Goal: Book appointment/travel/reservation

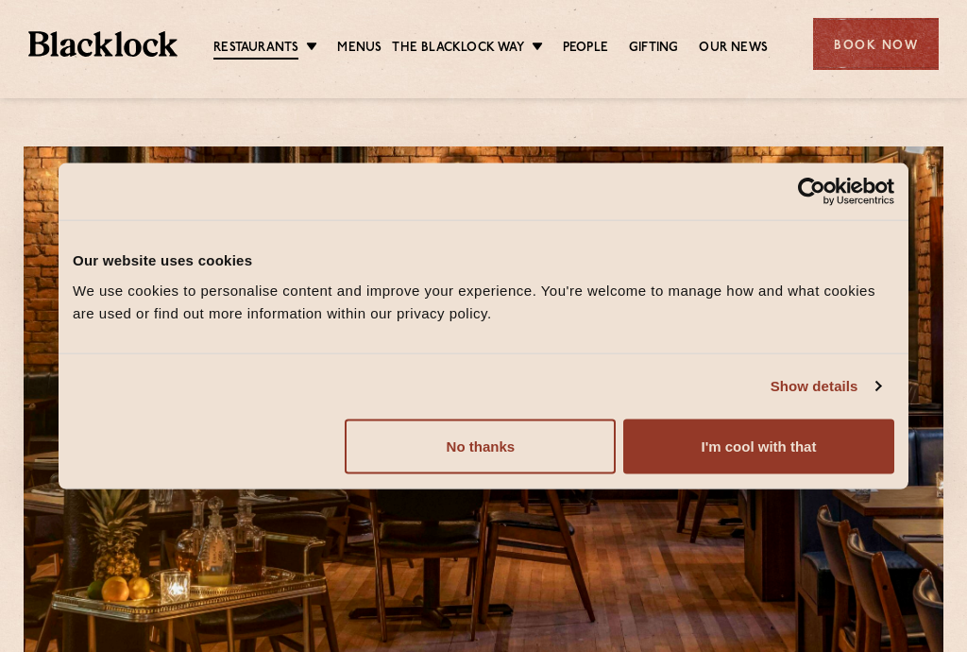
click at [759, 440] on button "I'm cool with that" at bounding box center [758, 445] width 271 height 55
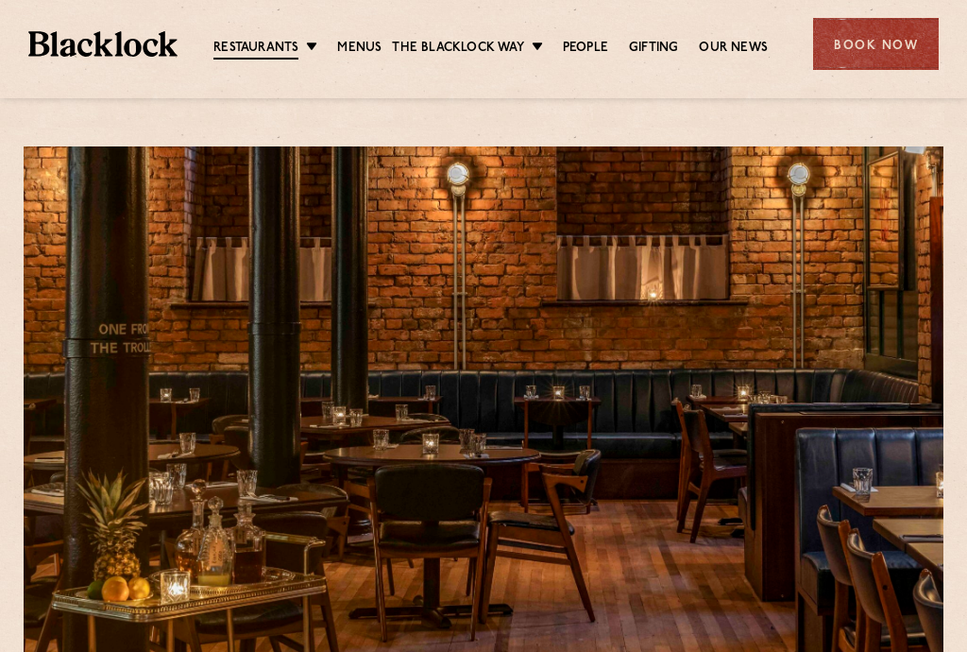
click at [364, 54] on link "Menus" at bounding box center [359, 48] width 44 height 19
click at [865, 52] on div "Book Now" at bounding box center [876, 44] width 126 height 52
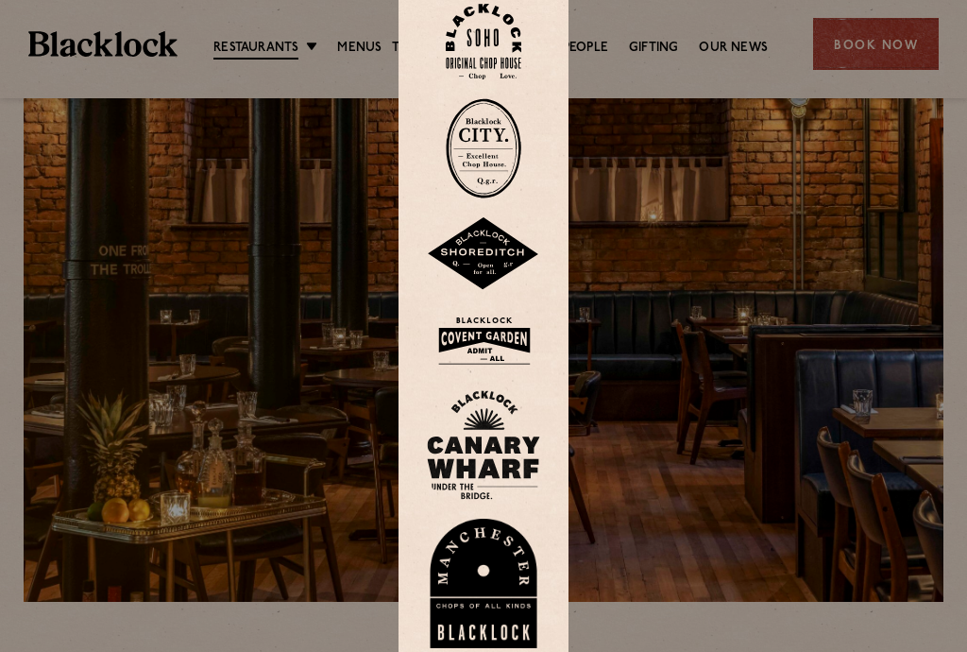
scroll to position [76, 0]
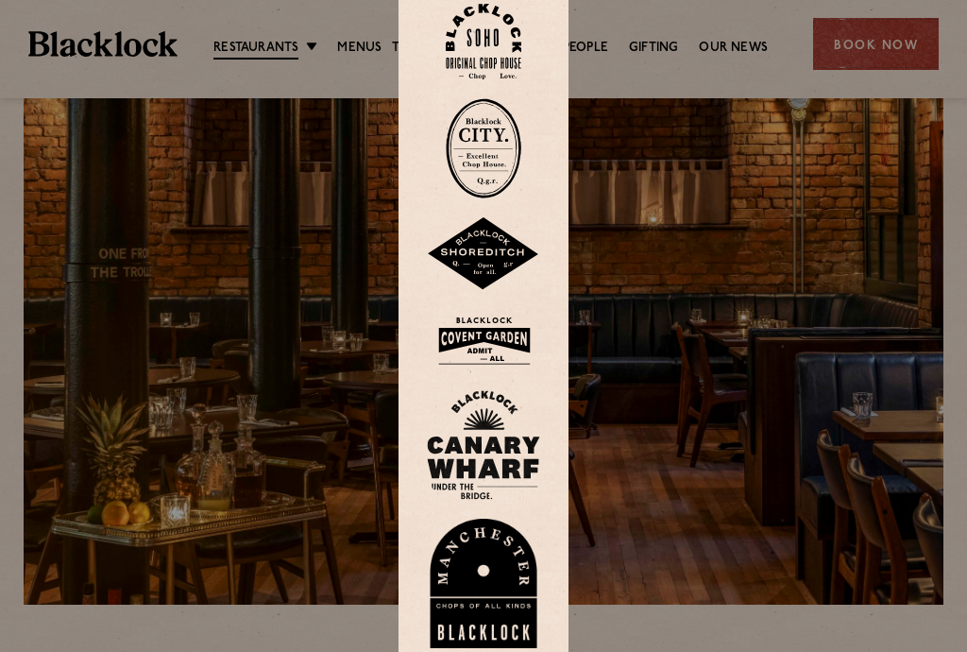
click at [297, 50] on div at bounding box center [483, 326] width 967 height 652
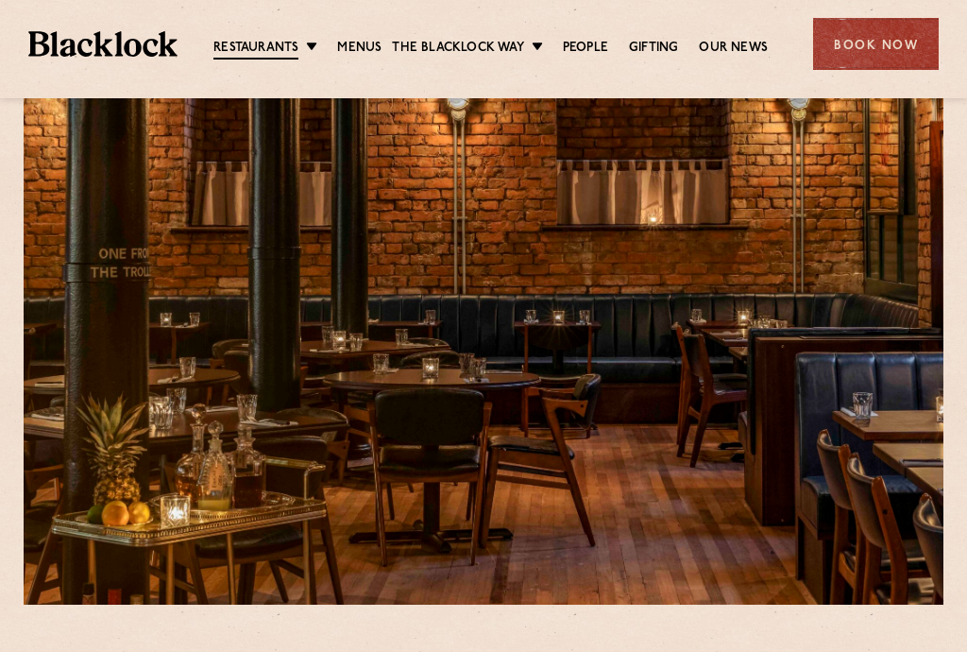
click at [0, 0] on link "[GEOGRAPHIC_DATA]" at bounding box center [0, 0] width 0 height 0
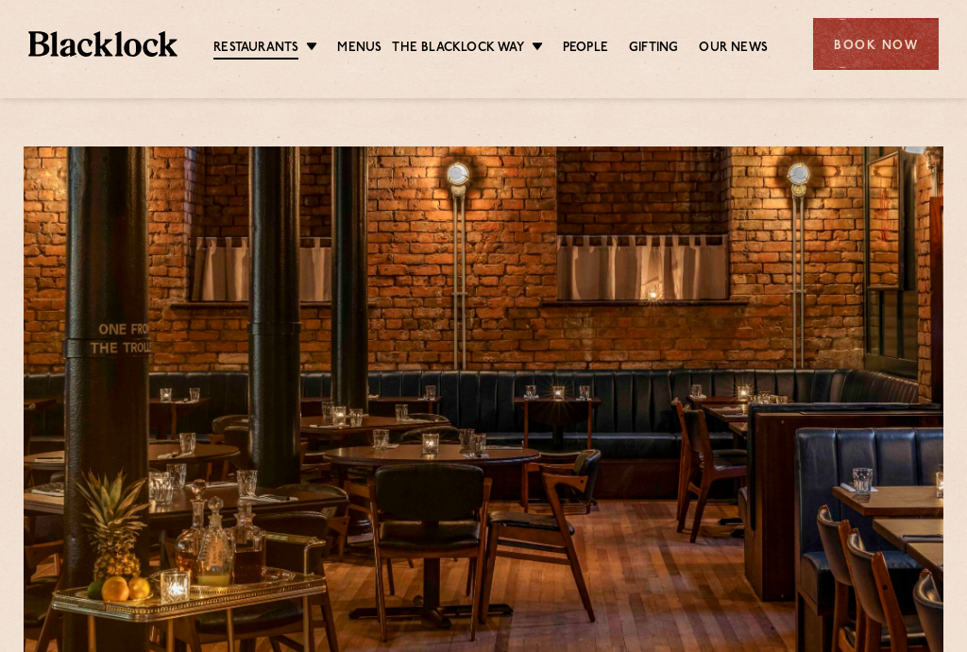
click at [863, 55] on div "Book Now" at bounding box center [876, 44] width 126 height 52
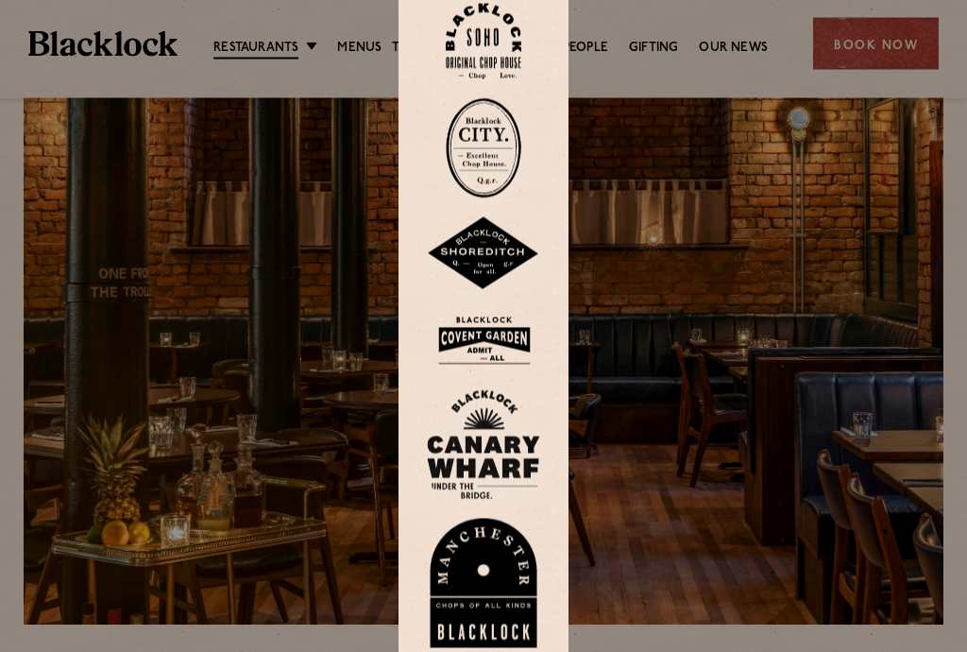
scroll to position [58, 0]
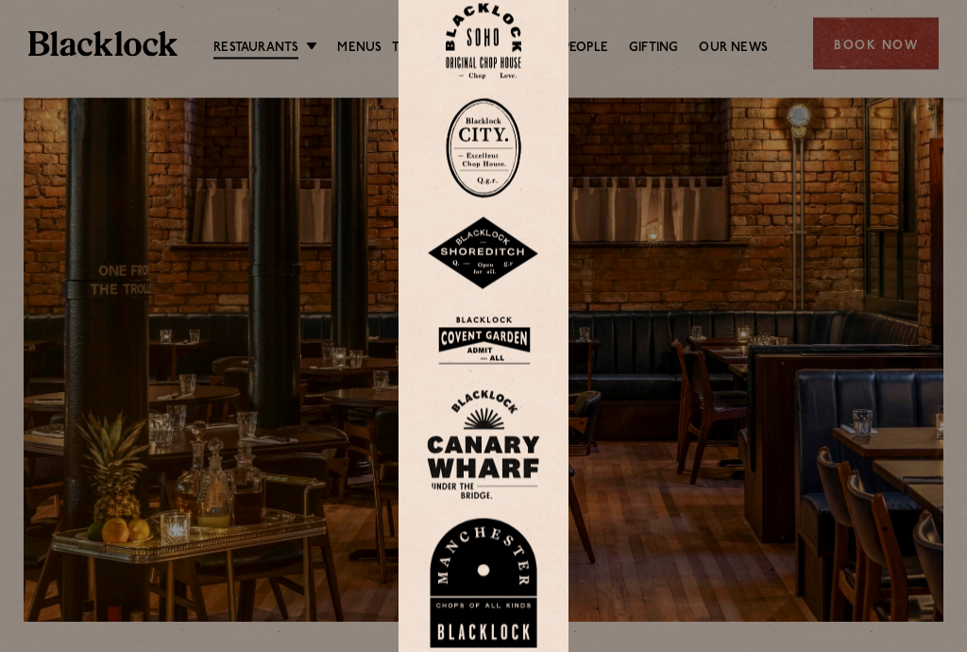
click at [502, 601] on img at bounding box center [483, 583] width 113 height 130
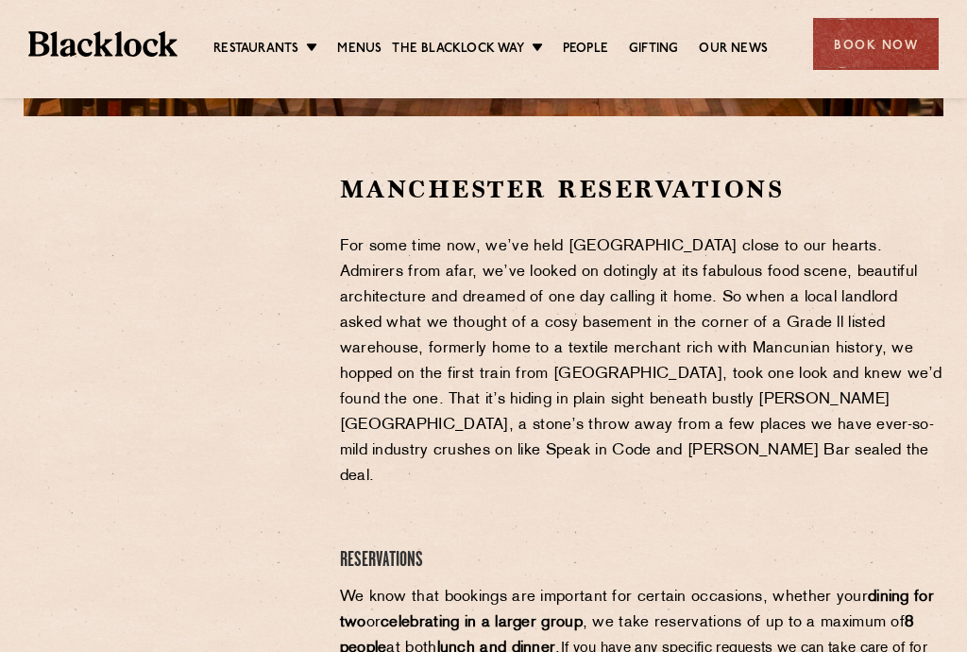
scroll to position [559, 0]
